Goal: Book appointment/travel/reservation

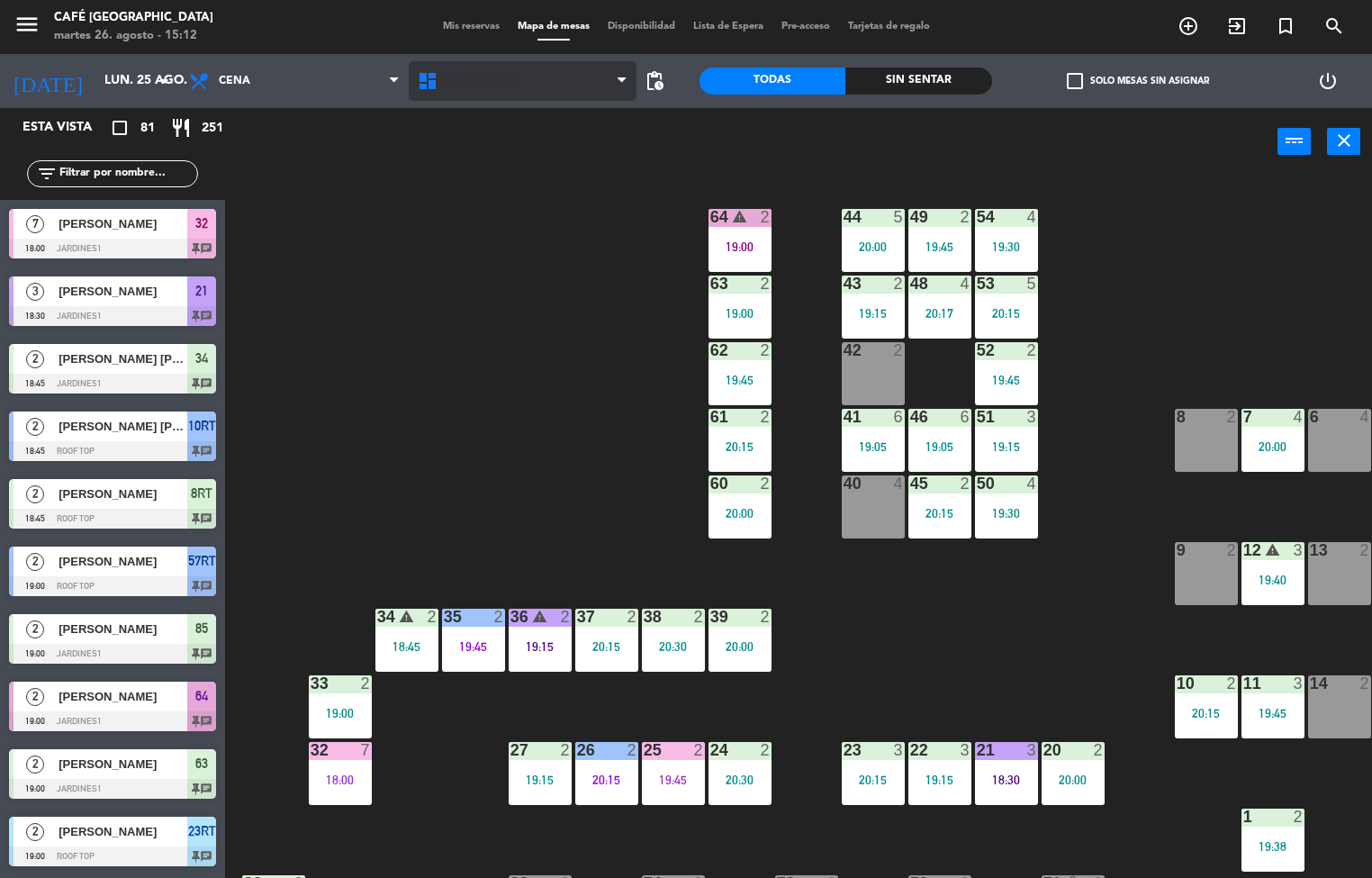
click at [497, 82] on span "Restaurante" at bounding box center [482, 81] width 81 height 13
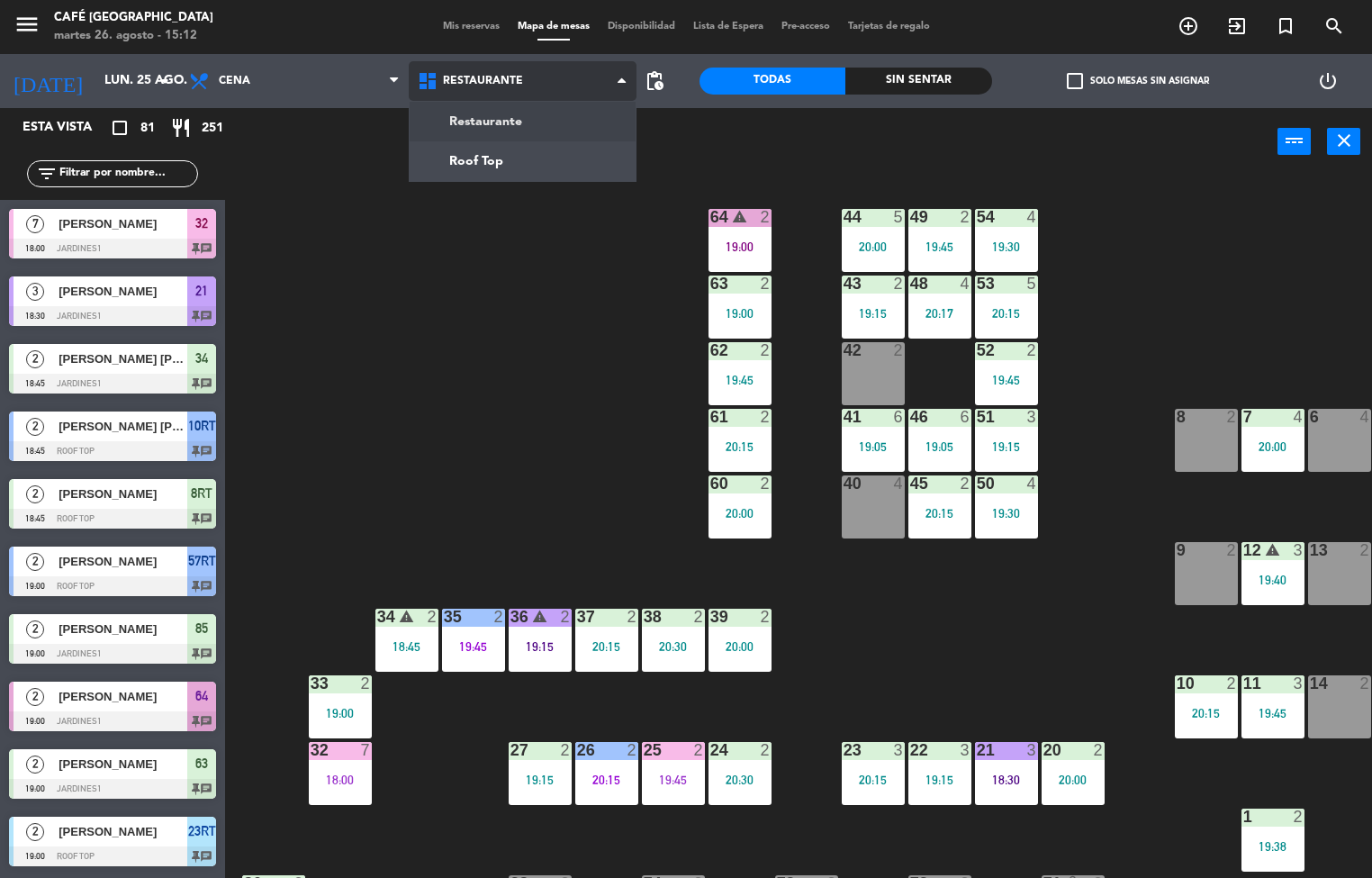
click at [506, 171] on ng-component "menu Café Museo Larco martes 26. agosto - 15:12 Mis reservas Mapa de mesas Disp…" at bounding box center [686, 439] width 1372 height 879
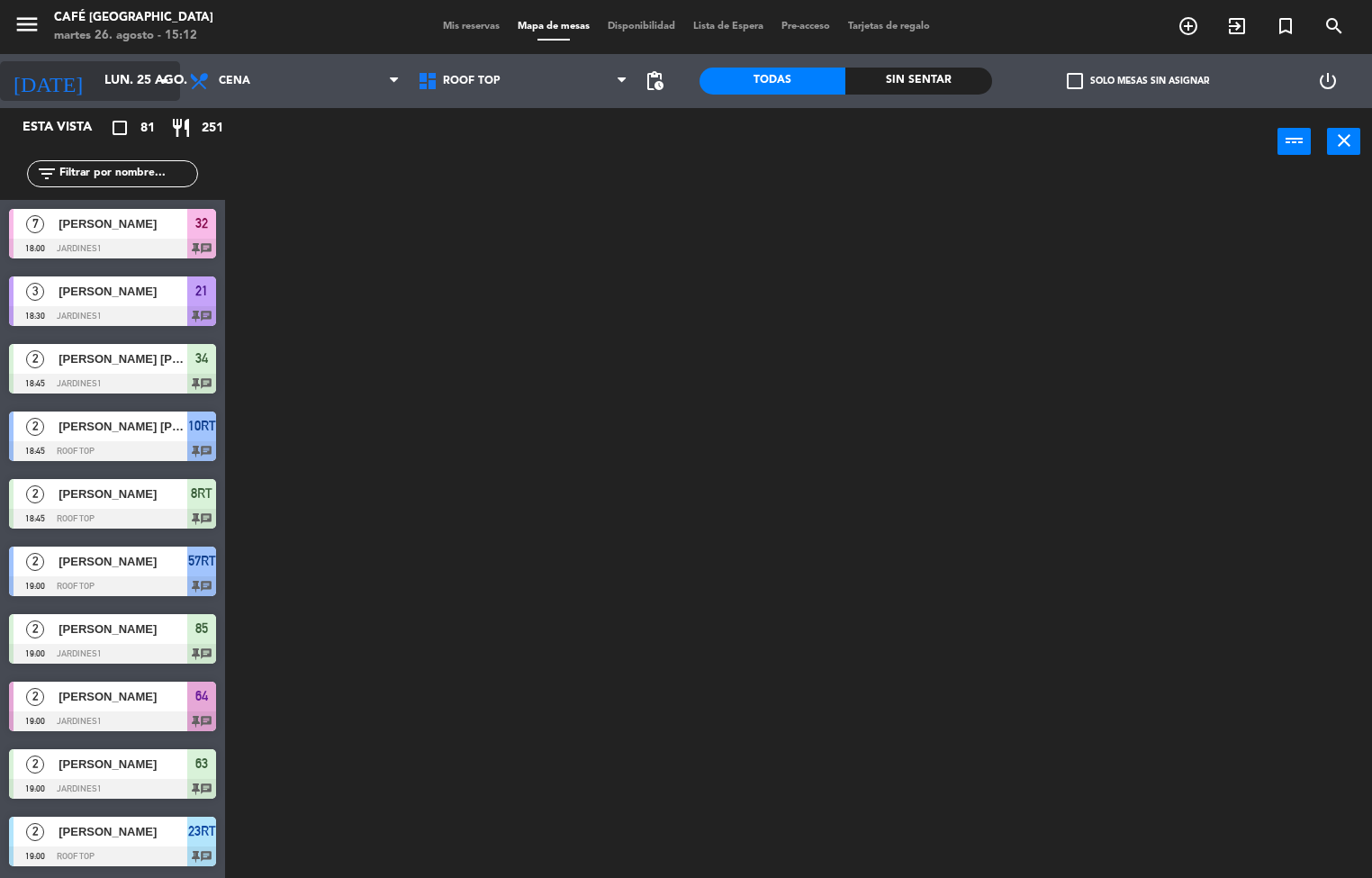
click at [122, 81] on input "lun. 25 ago." at bounding box center [180, 81] width 171 height 33
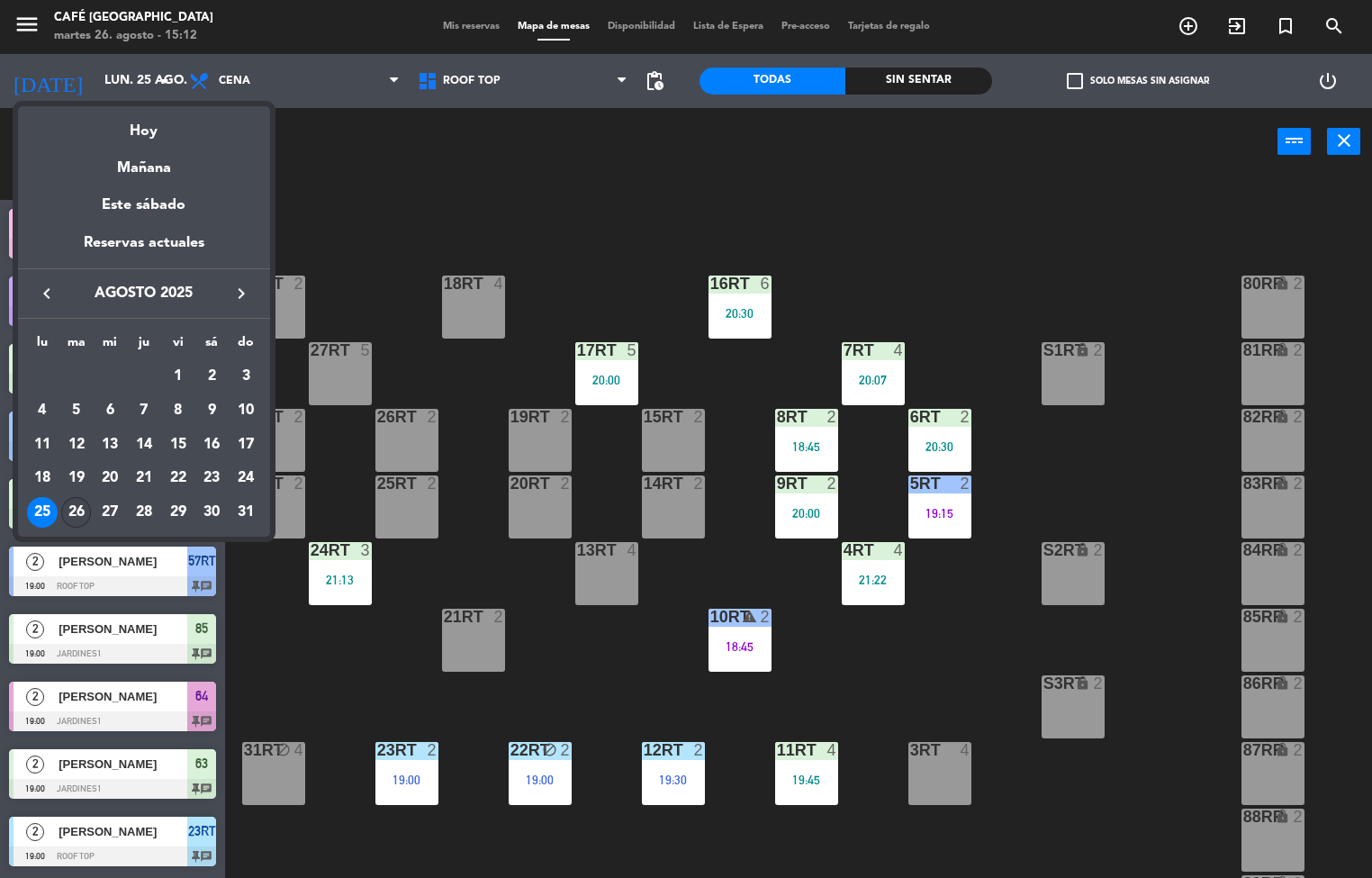
click at [83, 513] on div "26" at bounding box center [77, 512] width 31 height 31
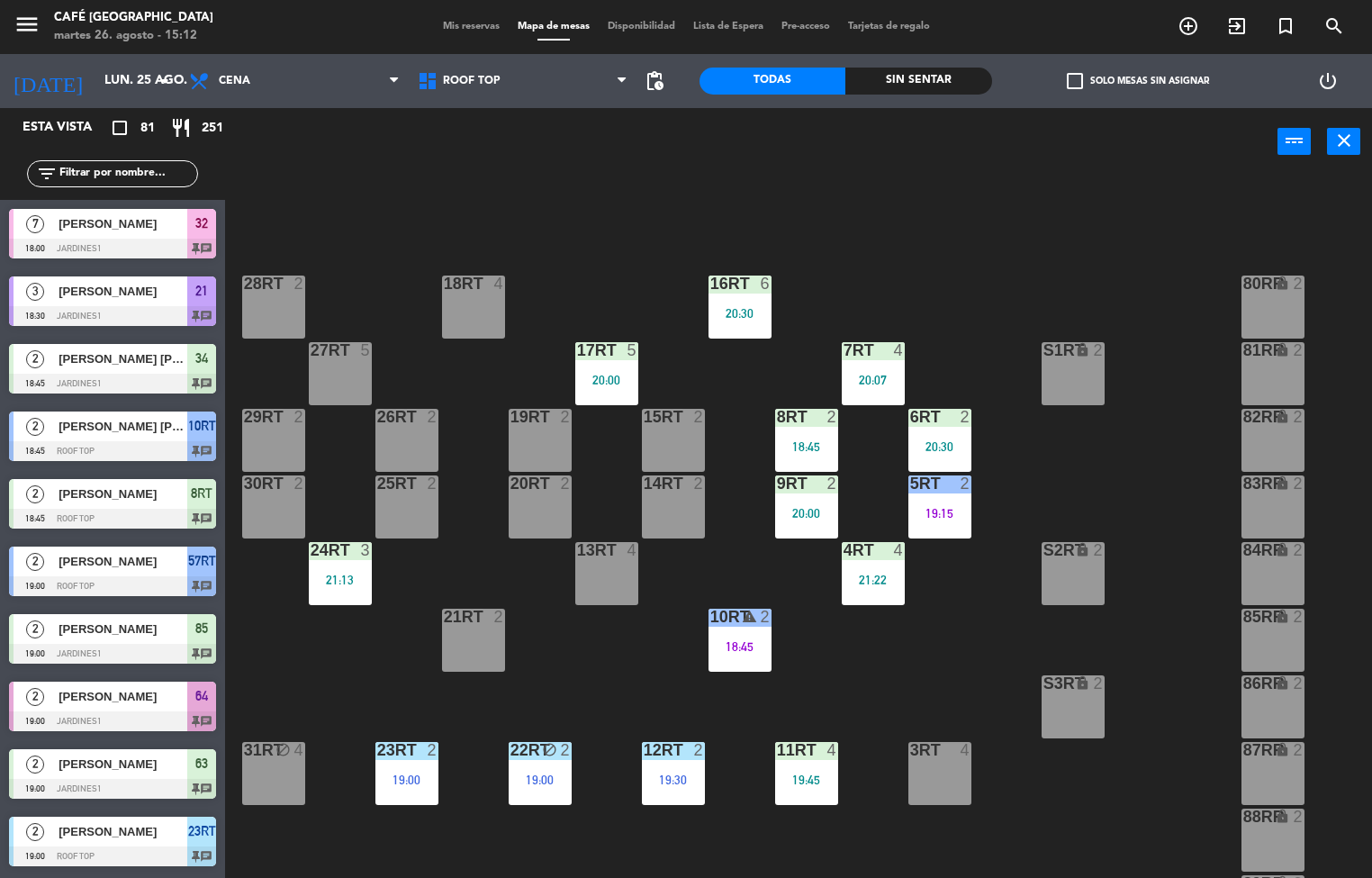
type input "[DATE] ago."
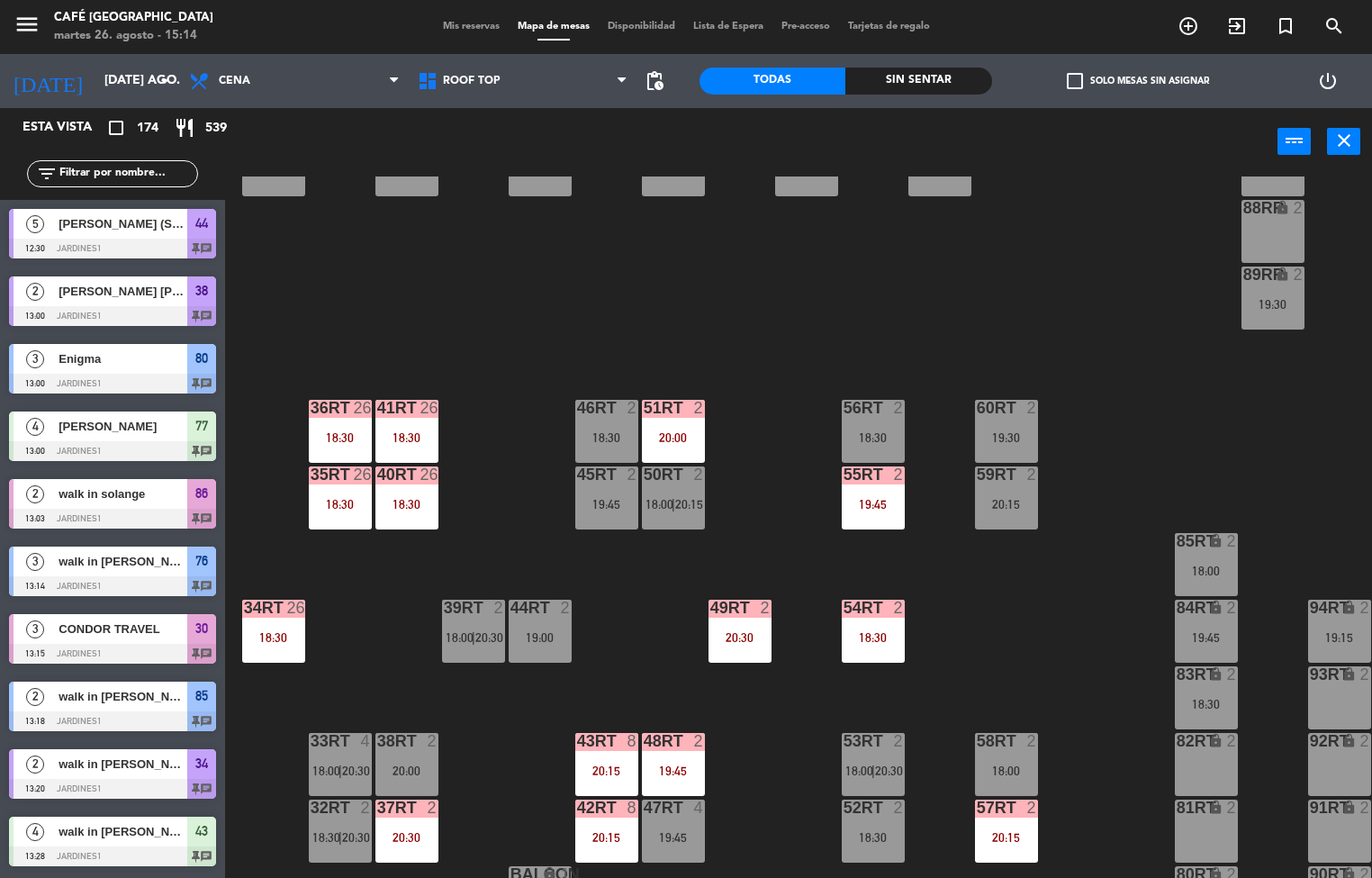
scroll to position [667, 0]
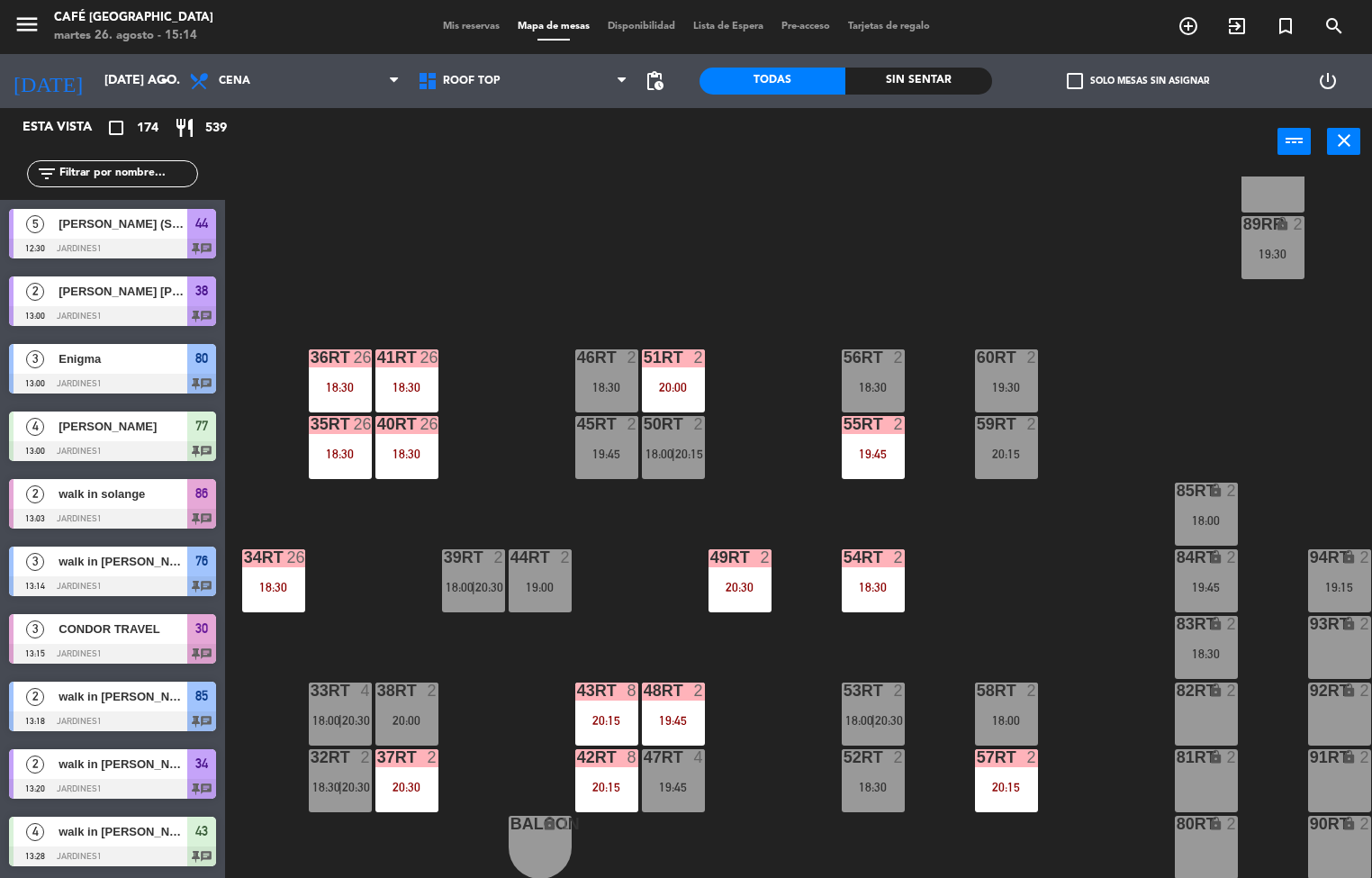
click at [627, 780] on div "20:15" at bounding box center [607, 787] width 63 height 13
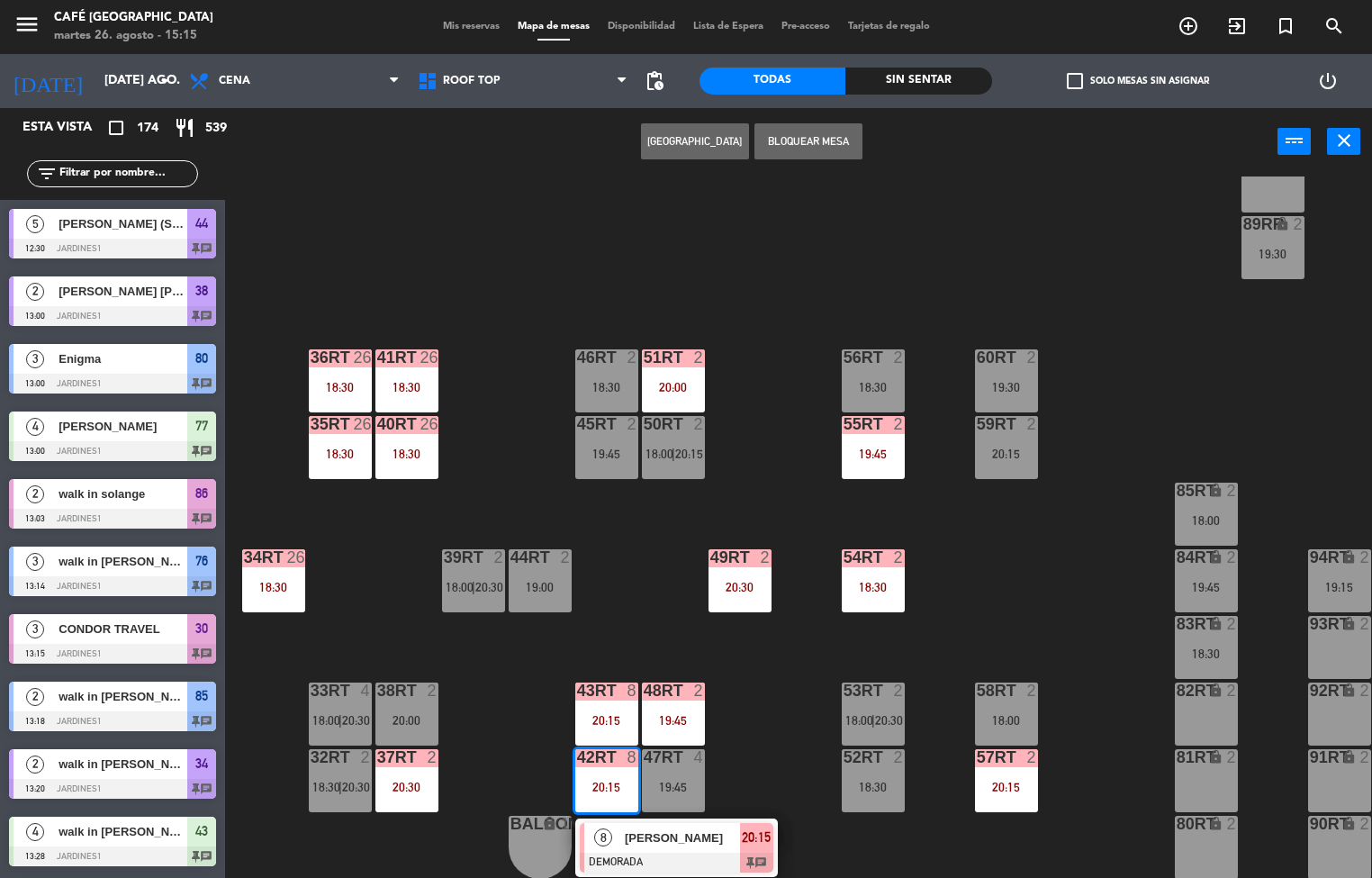
click at [748, 740] on div "18RT 2 19:30 16RT 4 19:45 28RT 2 19:45 80RR lock 2 27RT 13 17:15 | 19:45 7RT 5 …" at bounding box center [805, 528] width 1133 height 702
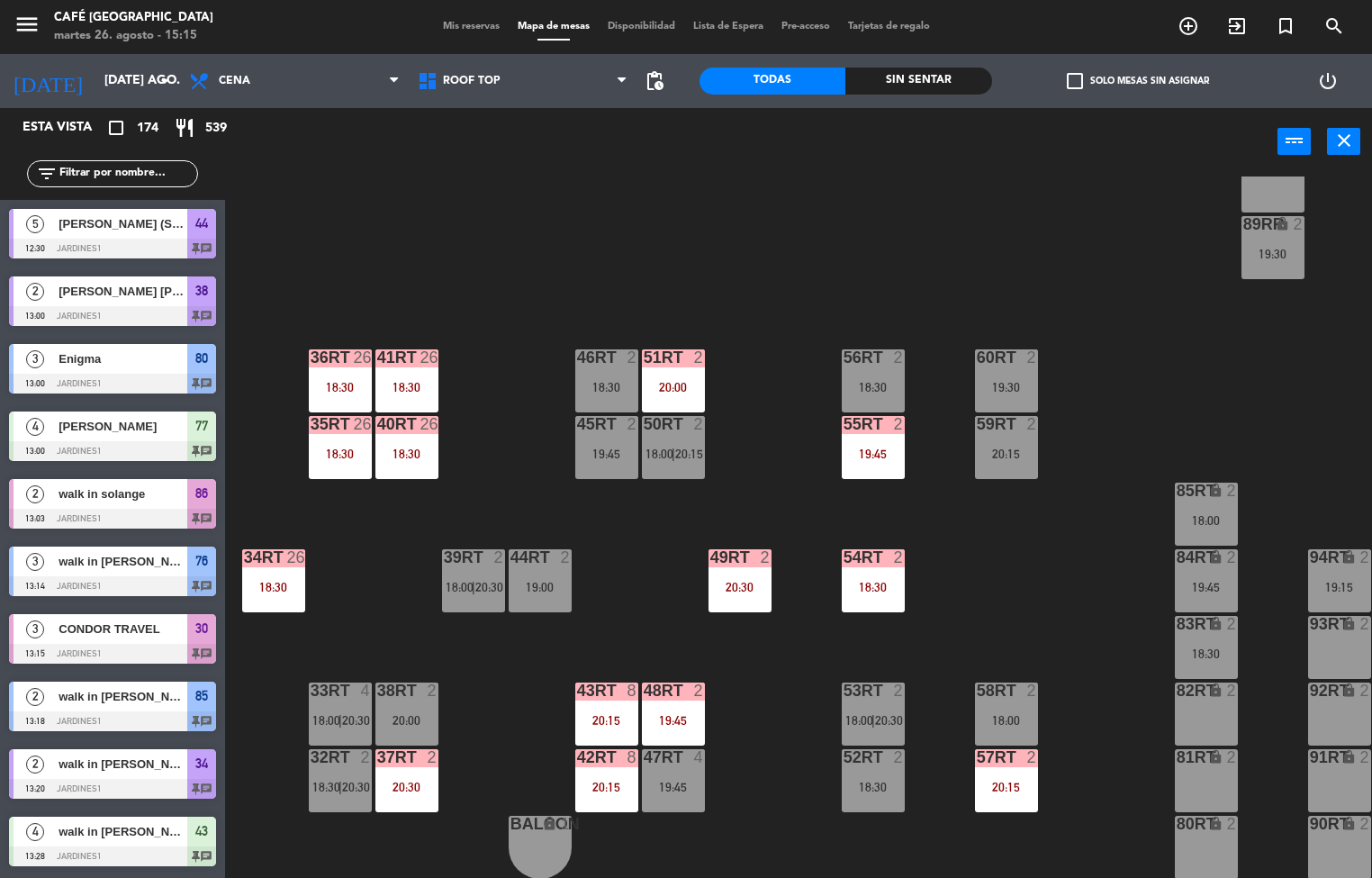
click at [694, 765] on div "47RT 4 19:45" at bounding box center [673, 780] width 63 height 63
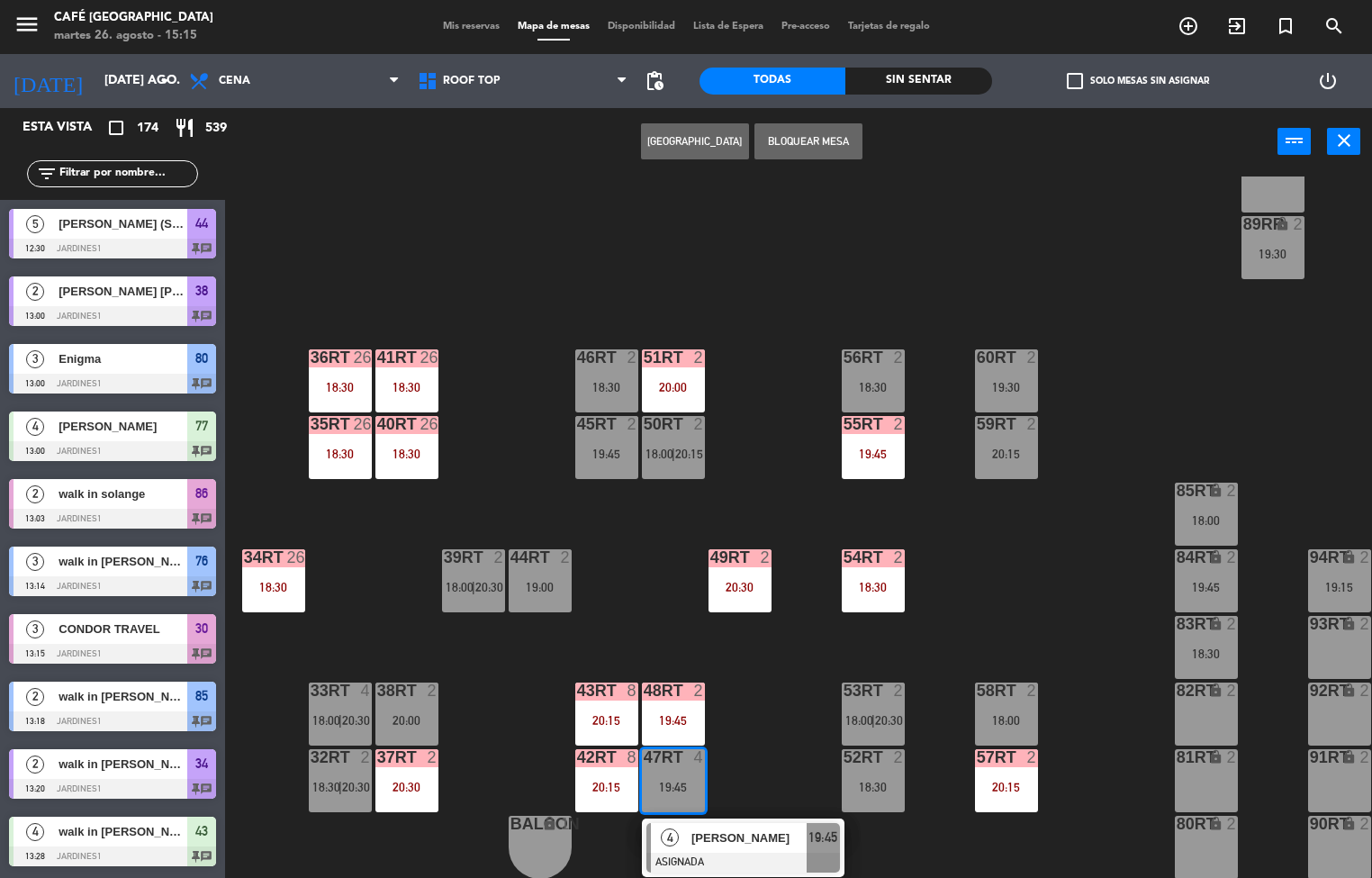
click at [756, 751] on div "18RT 2 19:30 16RT 4 19:45 28RT 2 19:45 80RR lock 2 27RT 13 17:15 | 19:45 7RT 5 …" at bounding box center [805, 528] width 1133 height 702
